Goal: Contribute content: Add original content to the website for others to see

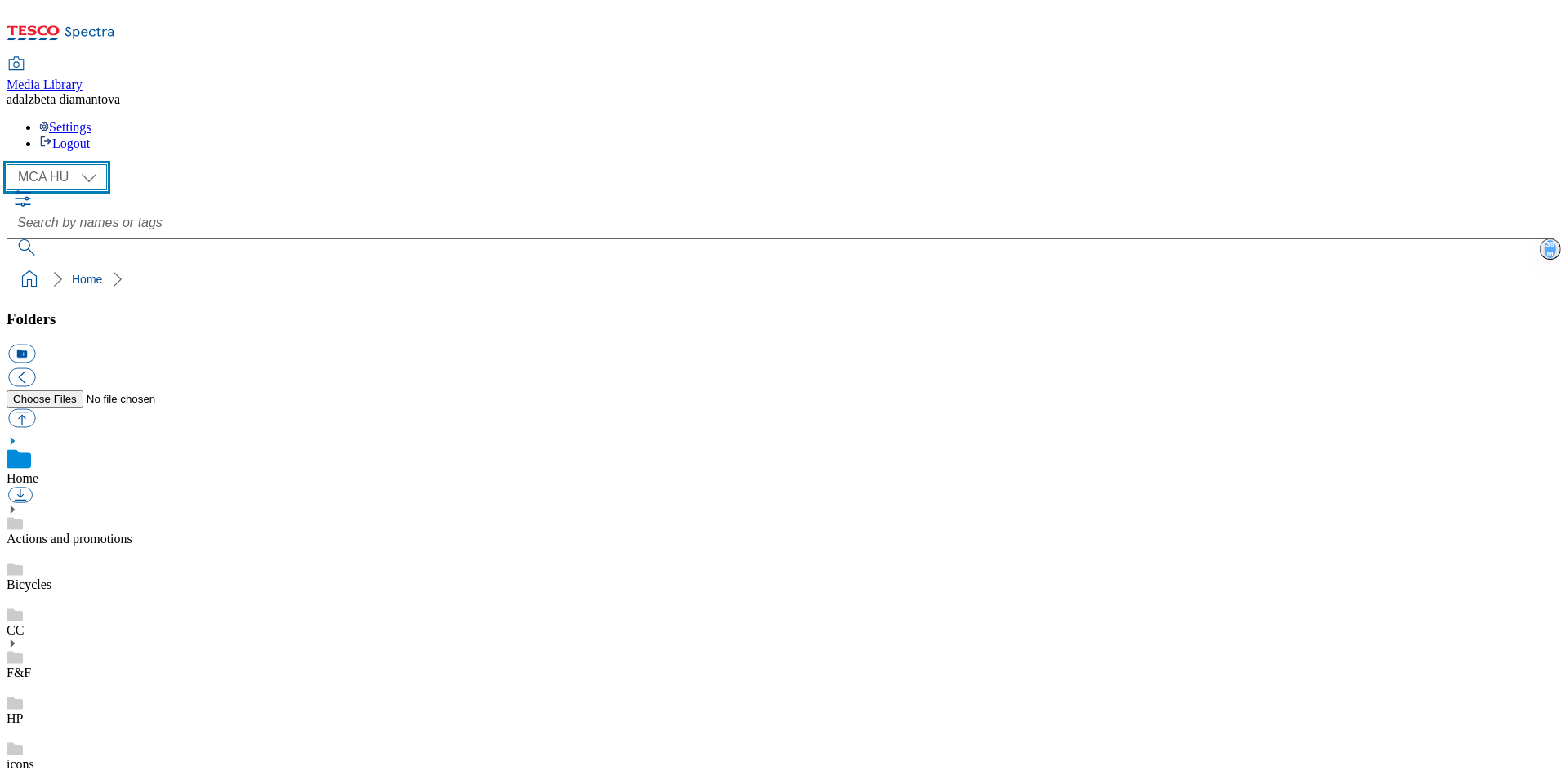
click at [95, 164] on select "MCA CZ MCA HU MCA SK" at bounding box center [56, 178] width 100 height 26
select select "flare-mca-cz"
click at [11, 164] on select "MCA CZ MCA HU MCA SK" at bounding box center [56, 178] width 100 height 26
click at [106, 532] on link "Actions and promotions" at bounding box center [69, 538] width 126 height 14
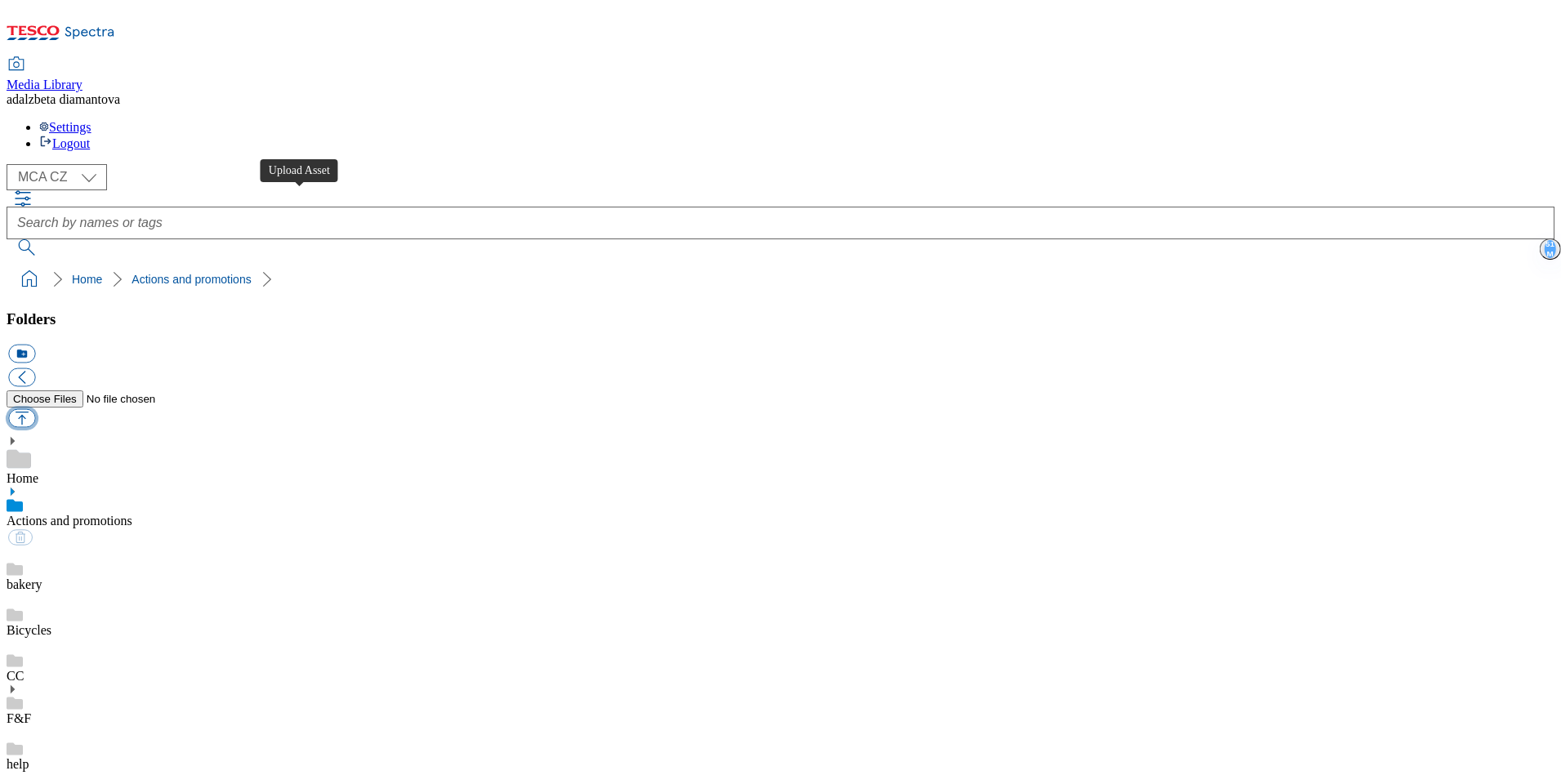
click at [36, 409] on button "button" at bounding box center [21, 419] width 27 height 19
type input "C:\fakepath\cz-wk34-ac-ff.png"
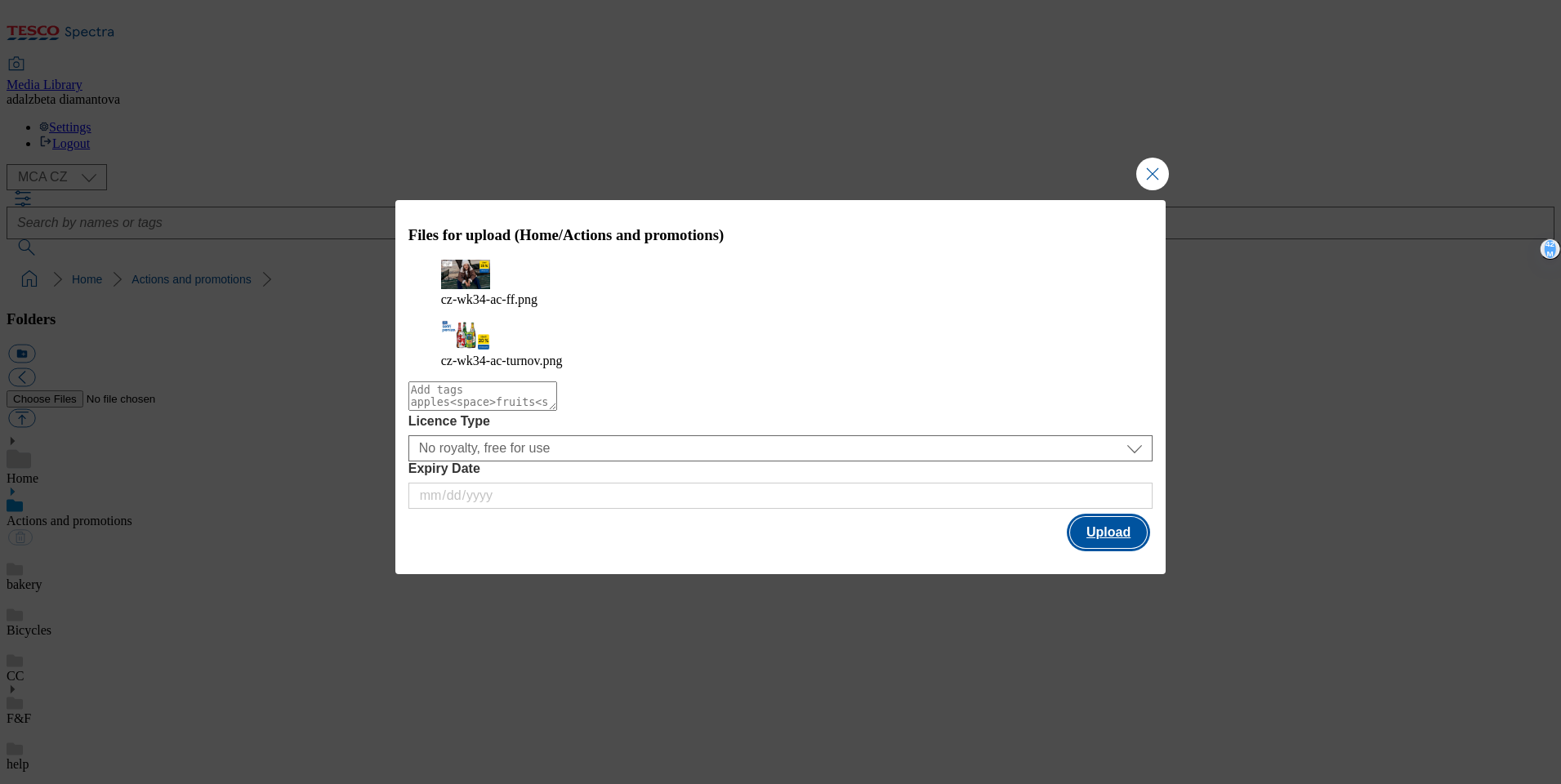
click at [1103, 523] on button "Upload" at bounding box center [1109, 532] width 77 height 31
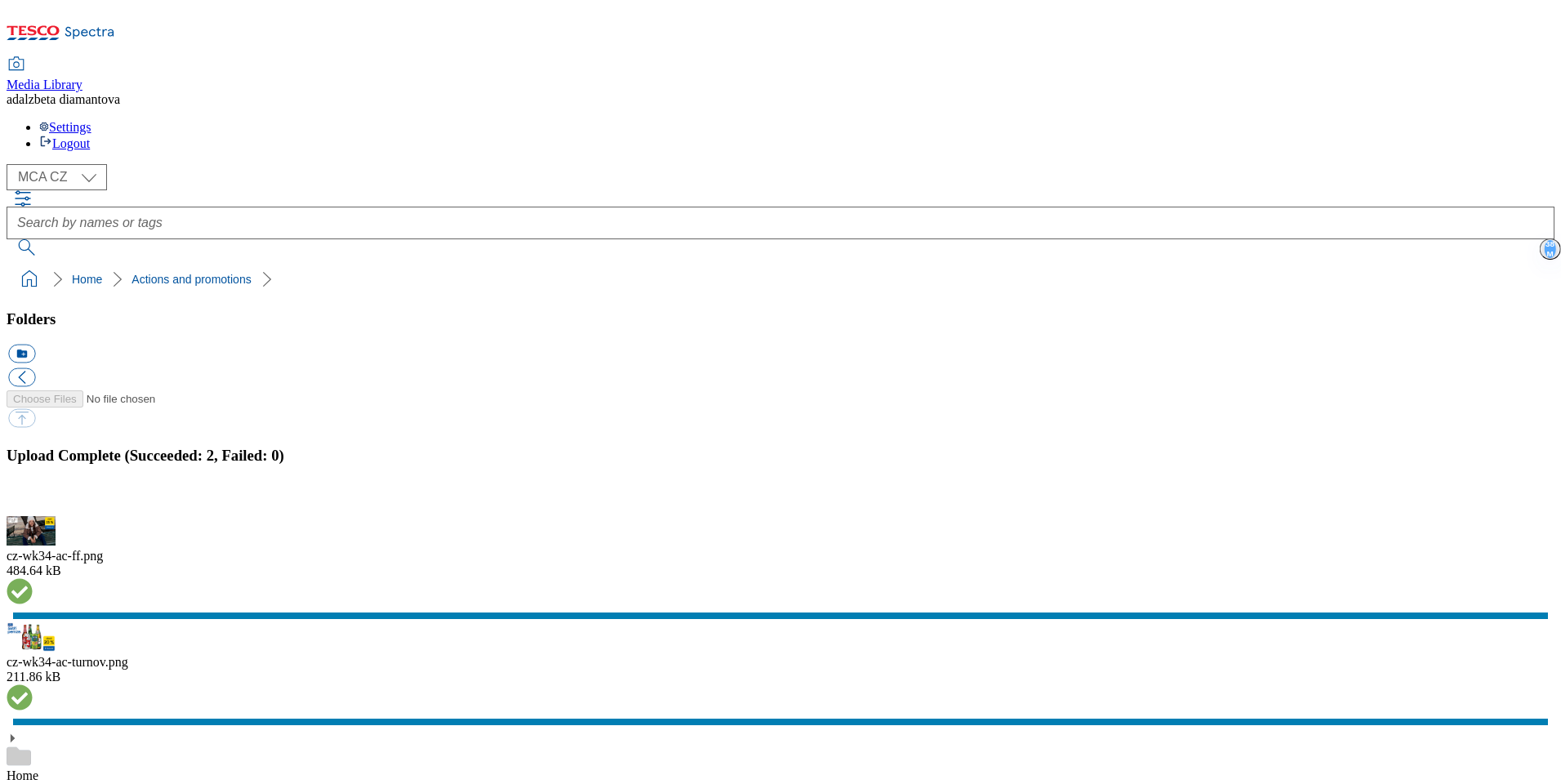
click at [33, 499] on button "button" at bounding box center [21, 506] width 24 height 16
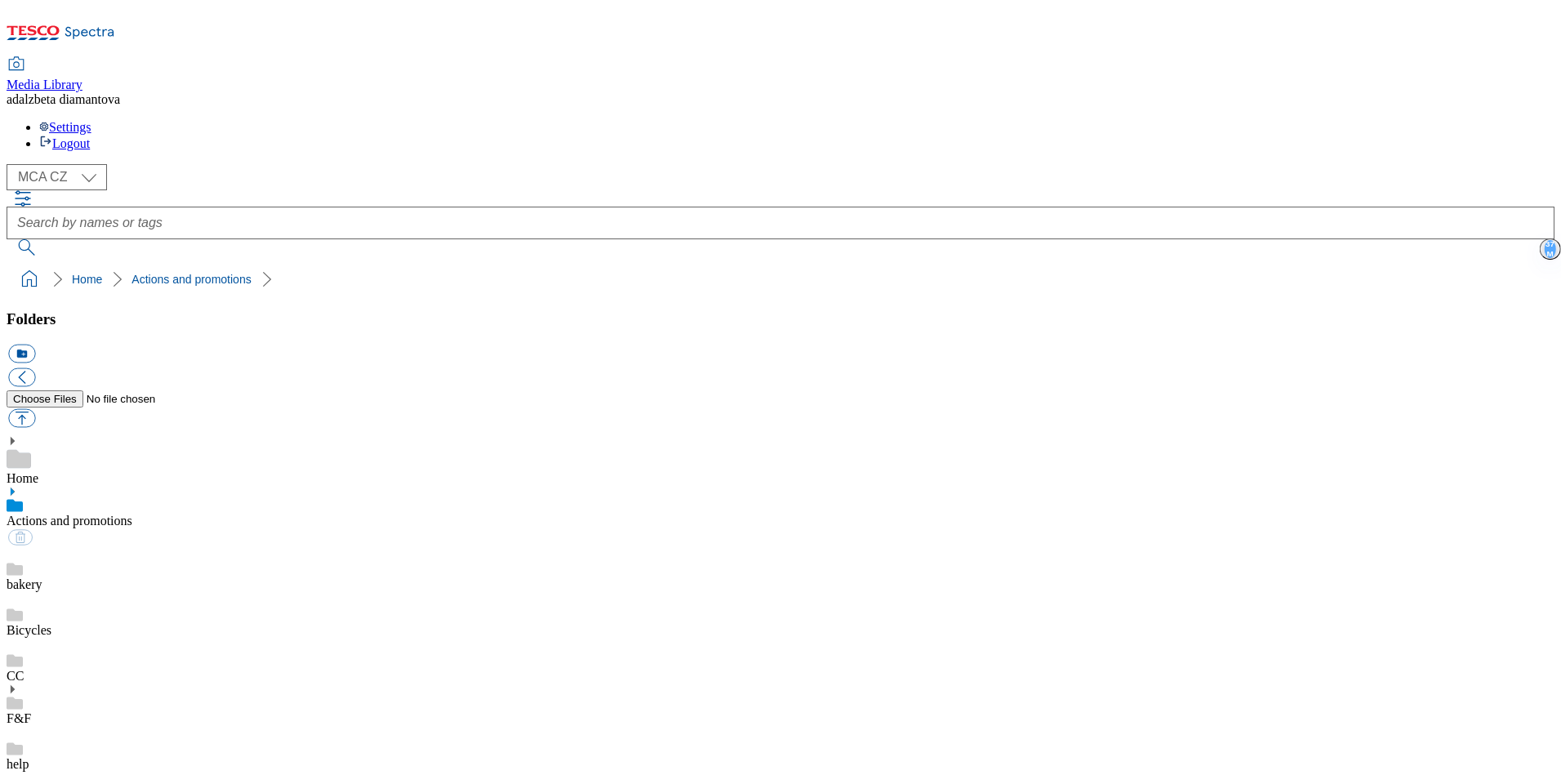
click at [110, 547] on div "bakery" at bounding box center [780, 569] width 1548 height 46
click at [122, 514] on link "Actions and promotions" at bounding box center [69, 520] width 126 height 14
drag, startPoint x: 574, startPoint y: 441, endPoint x: 576, endPoint y: 412, distance: 29.1
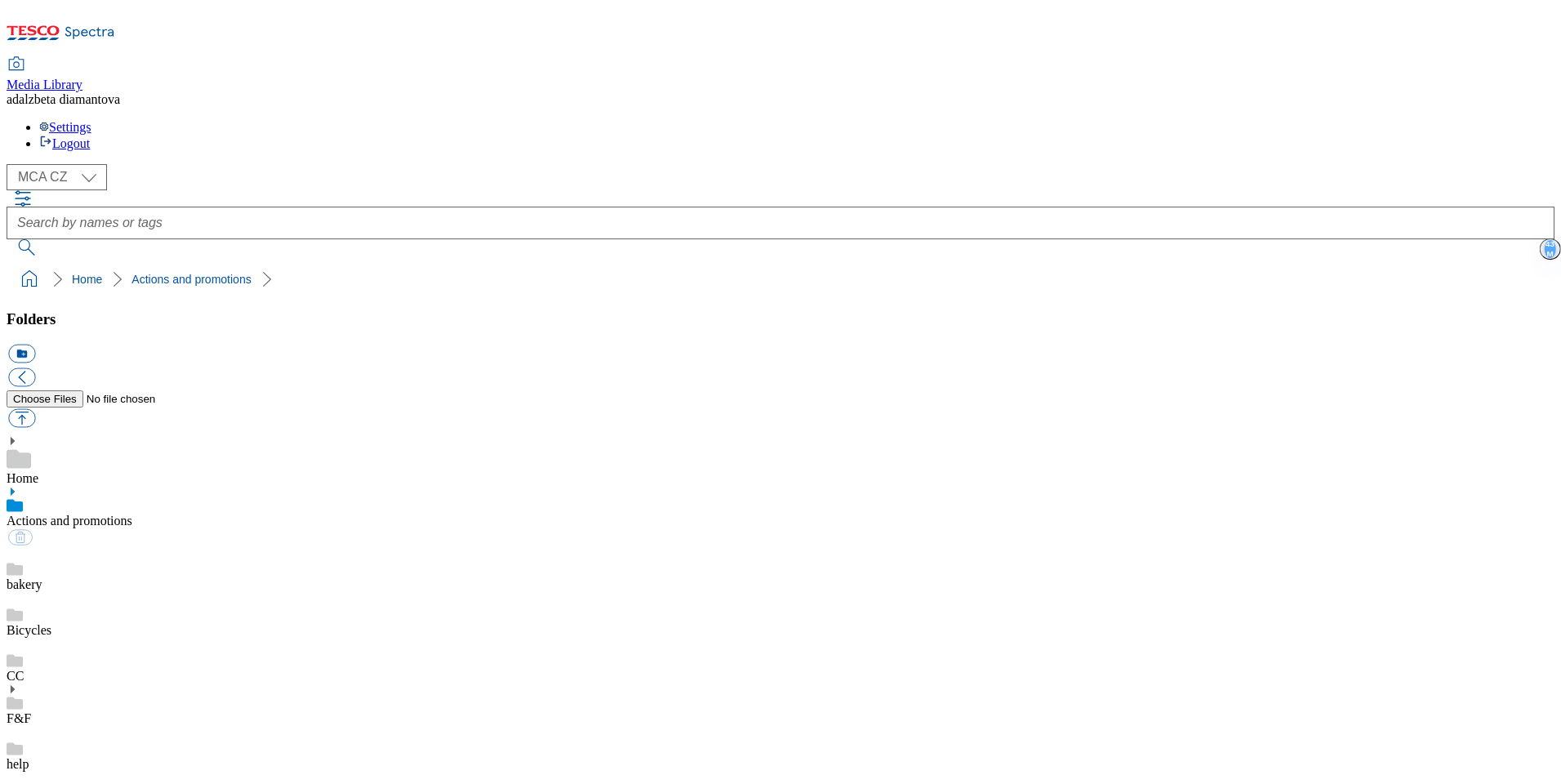
click at [107, 772] on div "HP" at bounding box center [780, 794] width 1548 height 46
click at [36, 409] on button "button" at bounding box center [21, 419] width 27 height 19
type input "C:\fakepath\cz-wk34-hp-hello01.jpg"
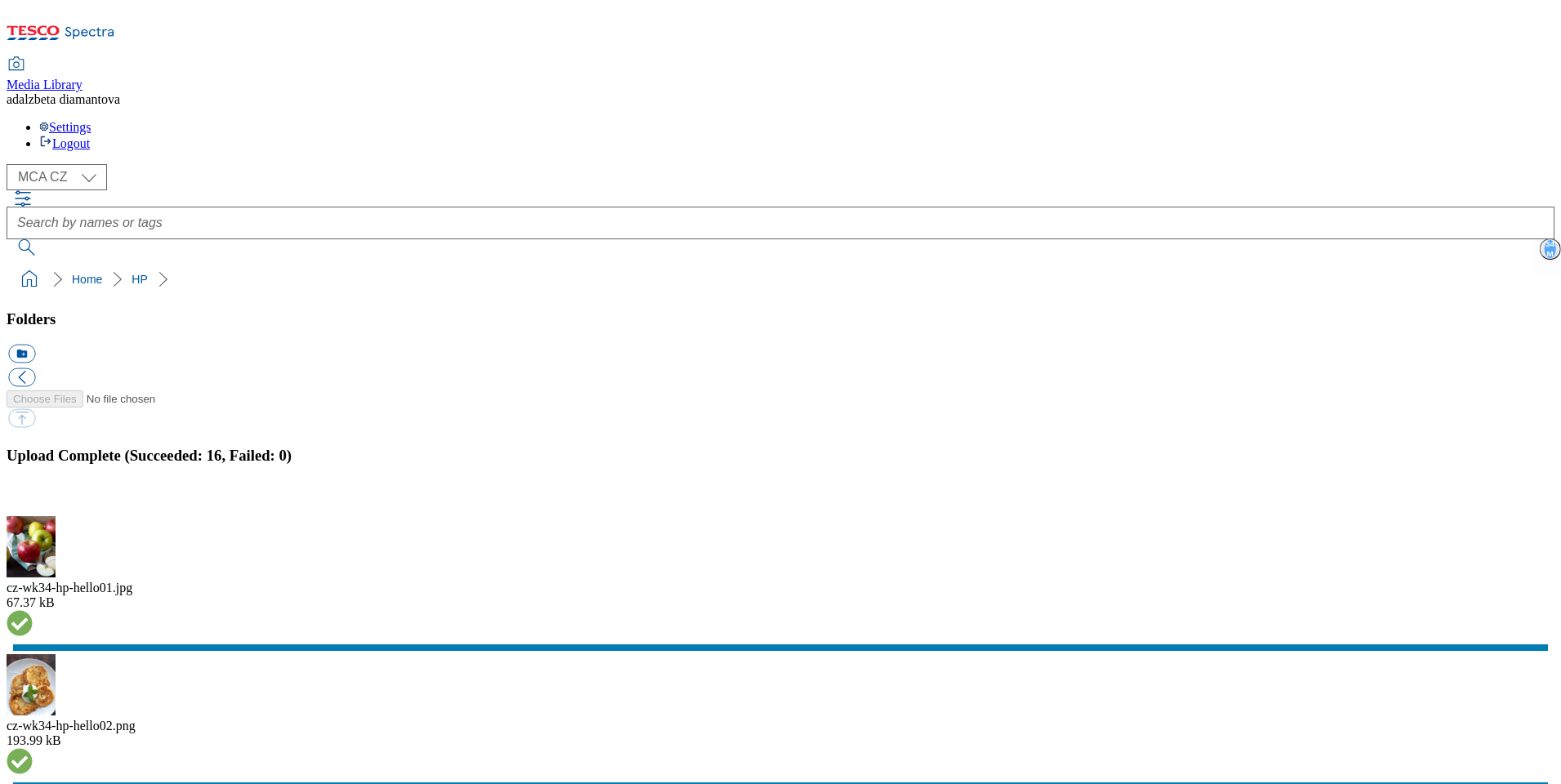
click at [33, 499] on button "button" at bounding box center [21, 506] width 24 height 16
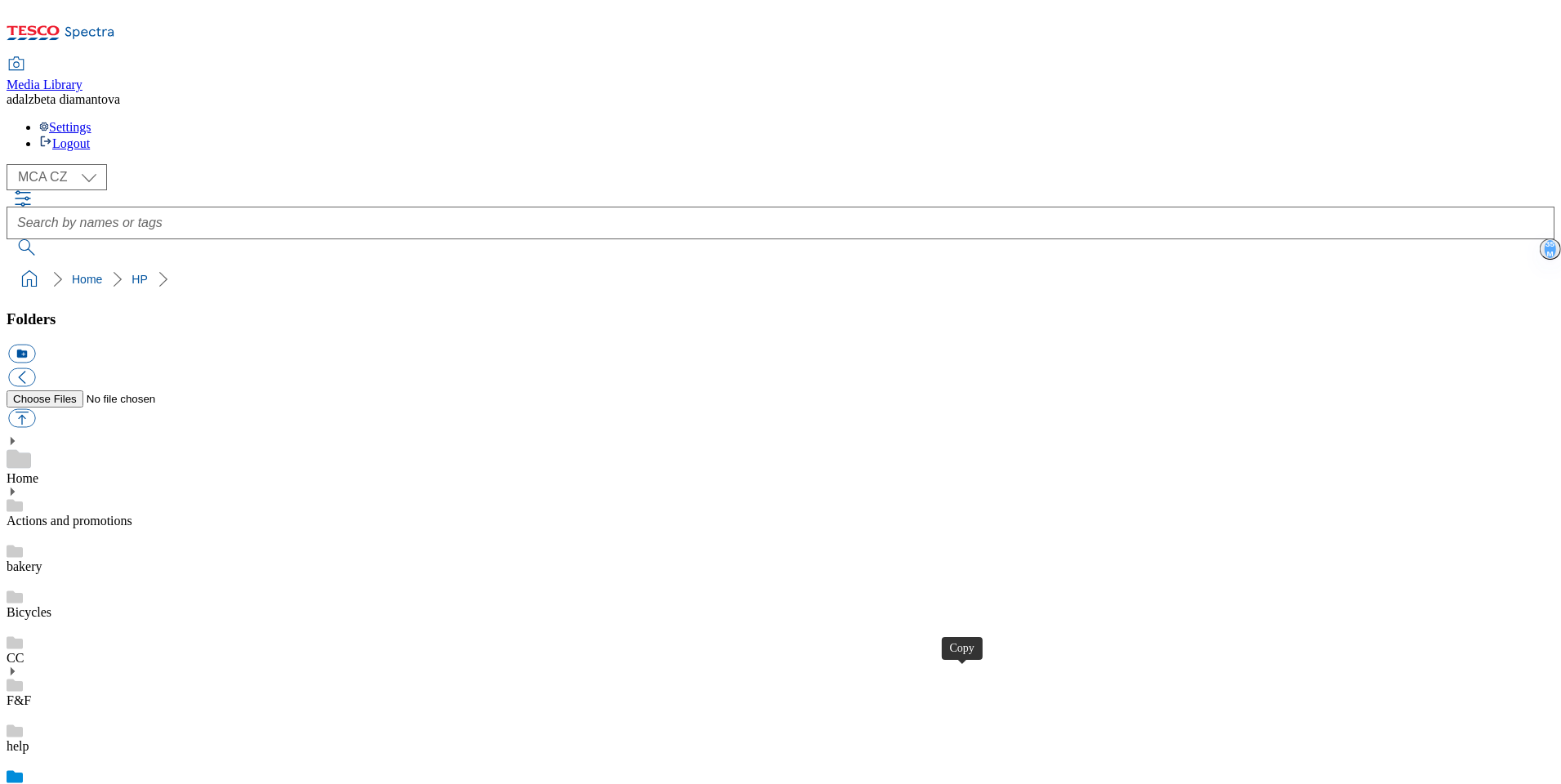
drag, startPoint x: 577, startPoint y: 639, endPoint x: 644, endPoint y: 597, distance: 79.1
